Goal: Task Accomplishment & Management: Manage account settings

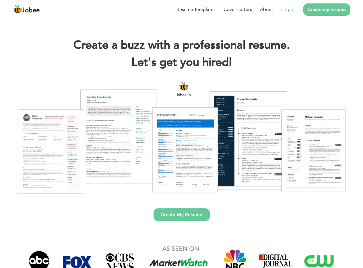
click at [285, 11] on link "Login" at bounding box center [287, 9] width 12 height 7
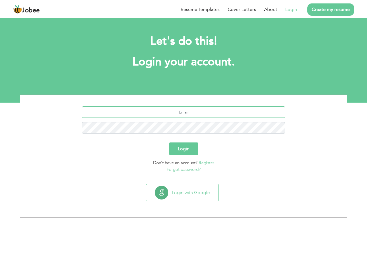
click at [201, 111] on input "text" at bounding box center [183, 111] width 203 height 11
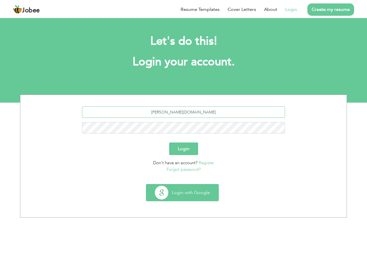
type input "m.azeem.edu.pk"
click at [192, 193] on button "Login with Google" at bounding box center [182, 192] width 72 height 17
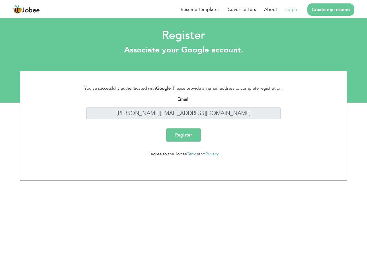
click at [191, 136] on input "Register" at bounding box center [183, 134] width 34 height 13
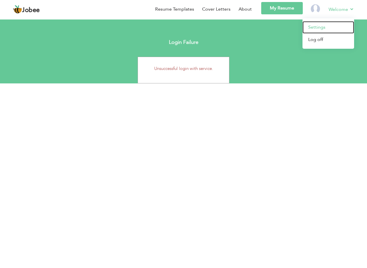
click at [329, 28] on link "Settings" at bounding box center [328, 27] width 52 height 12
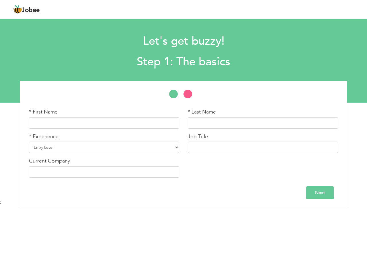
click at [24, 13] on span "Jobee" at bounding box center [31, 10] width 18 height 6
